Goal: Task Accomplishment & Management: Manage account settings

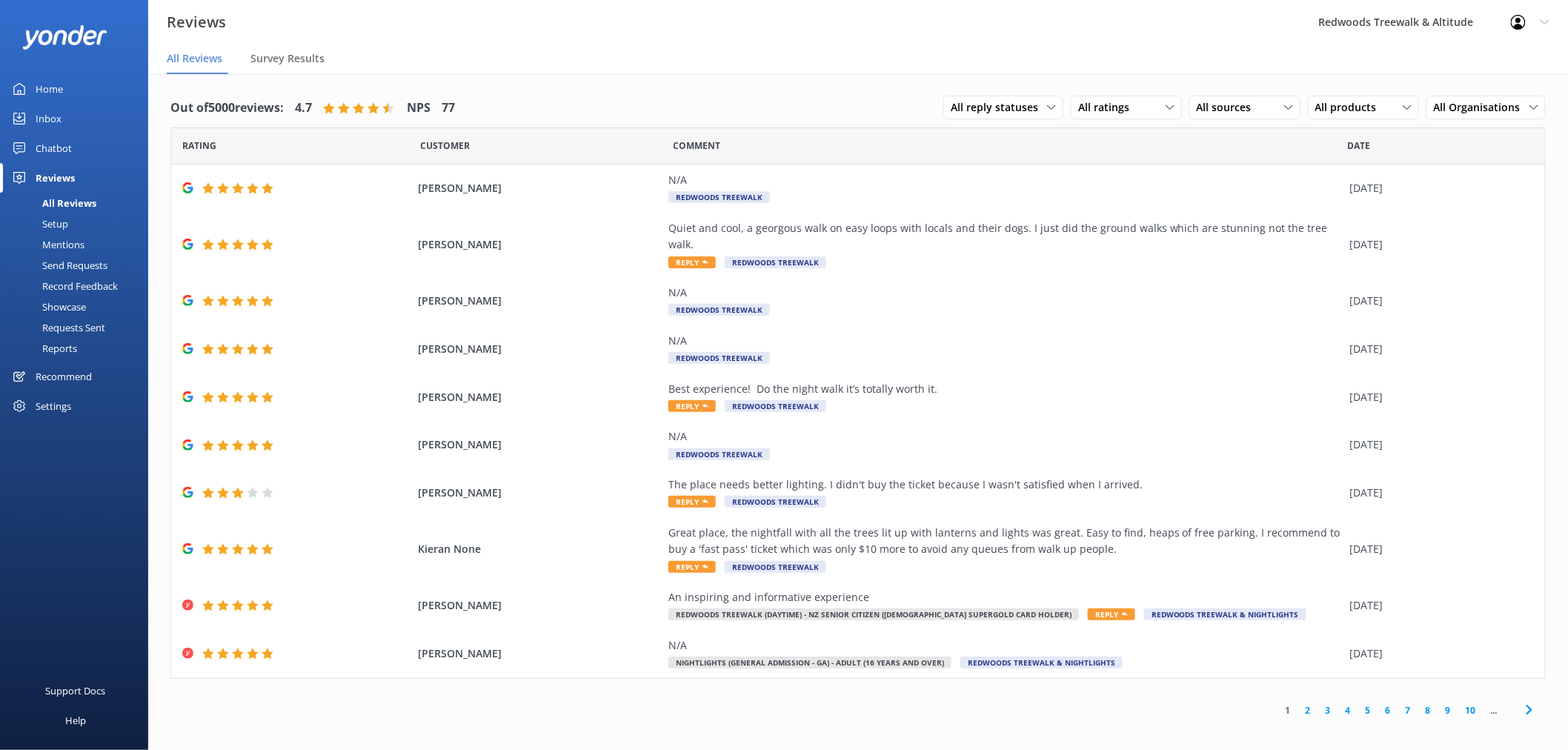
click at [87, 108] on link "Inbox" at bounding box center [74, 118] width 148 height 30
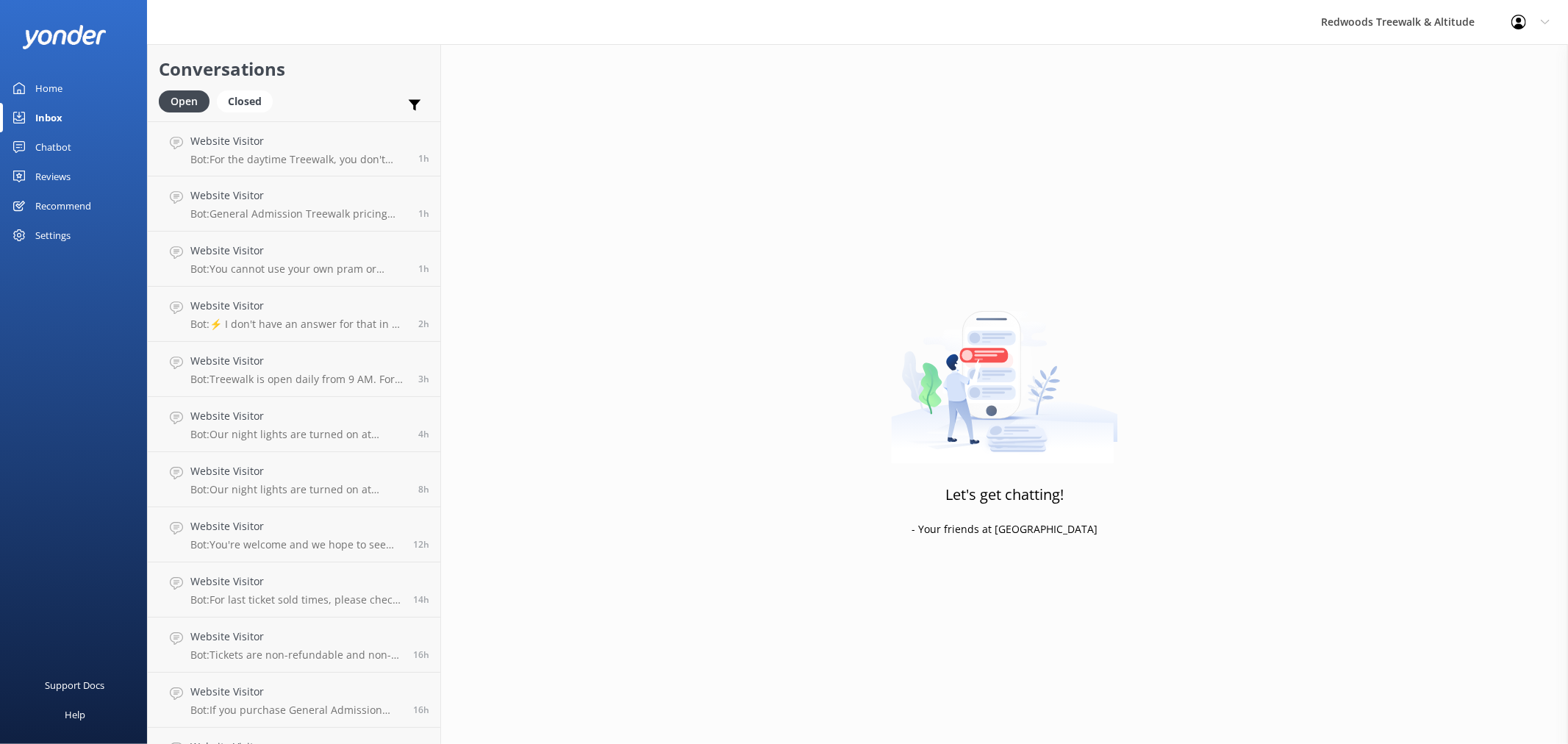
click at [82, 171] on link "Reviews" at bounding box center [73, 176] width 147 height 30
